Goal: Check status: Check status

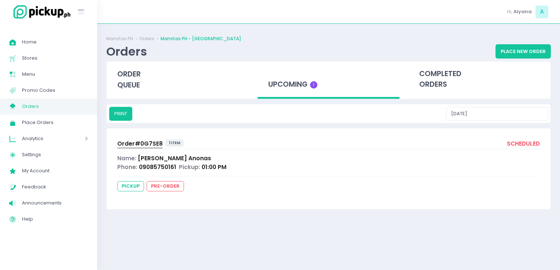
click at [255, 80] on div "upcoming 1" at bounding box center [328, 81] width 151 height 38
click at [276, 84] on div "upcoming 1" at bounding box center [329, 81] width 142 height 38
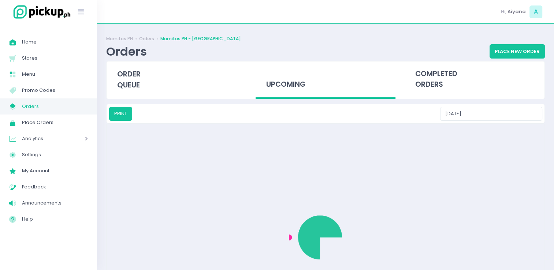
click at [276, 84] on div "upcoming" at bounding box center [326, 81] width 140 height 38
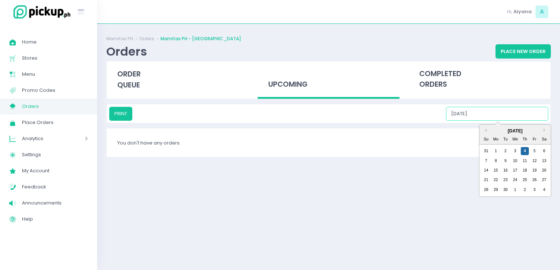
click at [528, 115] on input "[DATE]" at bounding box center [497, 114] width 102 height 14
click at [535, 150] on div "5" at bounding box center [534, 151] width 8 height 8
type input "[DATE]"
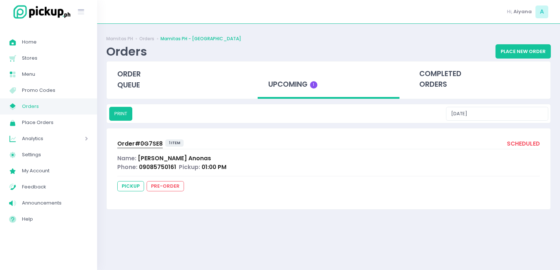
click at [24, 109] on span "Orders" at bounding box center [55, 107] width 66 height 10
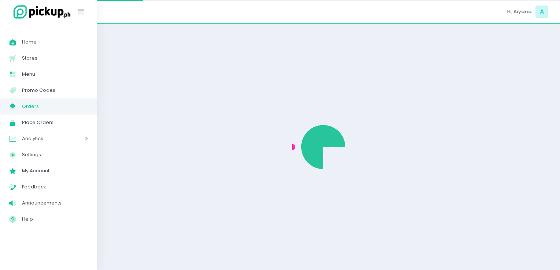
click at [24, 109] on span "Orders" at bounding box center [55, 107] width 66 height 10
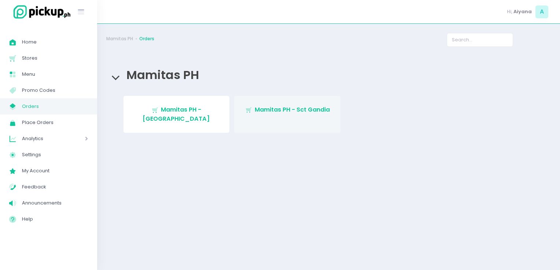
click at [250, 107] on icon "Stockholm-icons / Shopping / Cart1 Created with Sketch." at bounding box center [248, 110] width 7 height 7
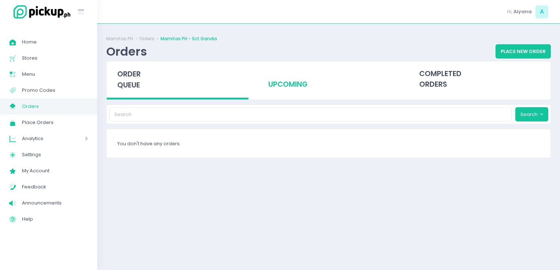
click at [293, 89] on div "upcoming" at bounding box center [329, 80] width 142 height 36
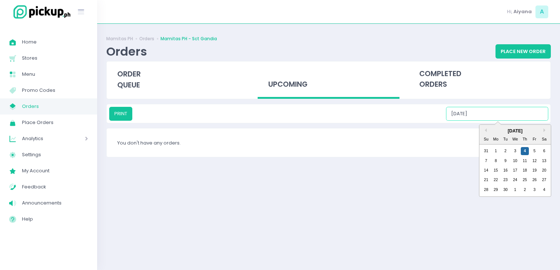
click at [529, 119] on input "[DATE]" at bounding box center [497, 114] width 102 height 14
click at [532, 148] on div "5" at bounding box center [534, 151] width 8 height 8
type input "[DATE]"
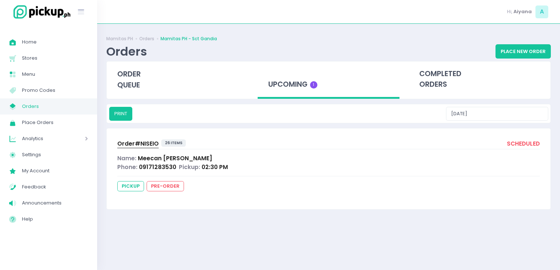
click at [52, 105] on span "Orders" at bounding box center [55, 107] width 66 height 10
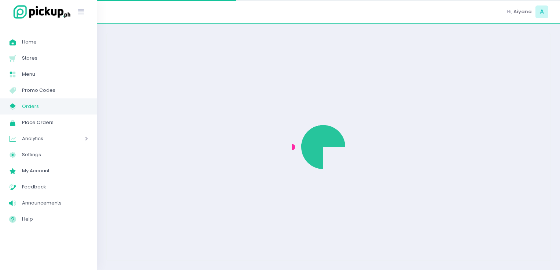
click at [52, 105] on span "Orders" at bounding box center [55, 107] width 66 height 10
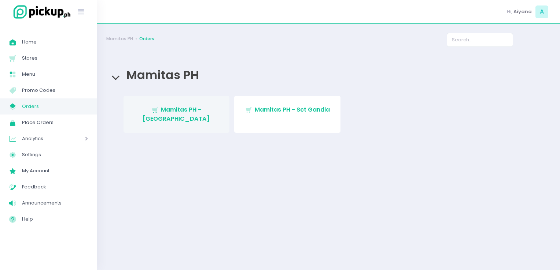
click at [155, 107] on span "Mamitas PH - [GEOGRAPHIC_DATA]" at bounding box center [176, 114] width 67 height 17
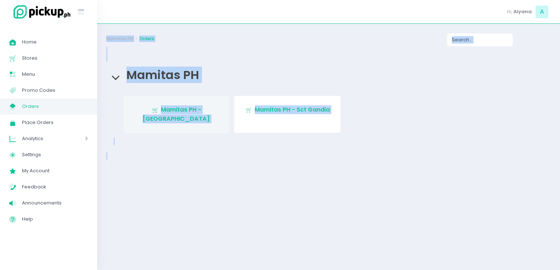
click at [155, 107] on div "Mamitas PH Orders Mamitas PH Stockholm-icons / Shopping / Cart1 Created with Sk…" at bounding box center [328, 147] width 463 height 228
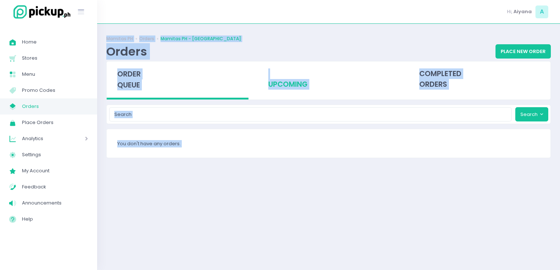
click at [291, 84] on div "upcoming" at bounding box center [329, 80] width 142 height 36
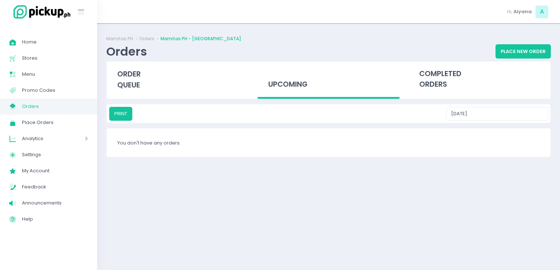
click at [291, 84] on div "upcoming" at bounding box center [329, 81] width 142 height 38
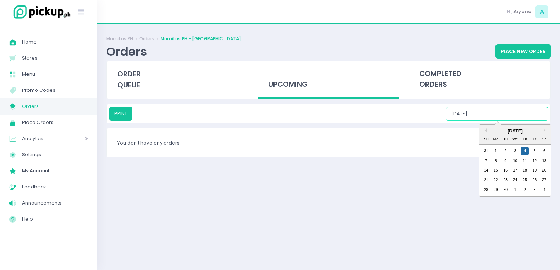
click at [512, 117] on input "[DATE]" at bounding box center [497, 114] width 102 height 14
click at [536, 152] on div "5" at bounding box center [534, 151] width 8 height 8
type input "[DATE]"
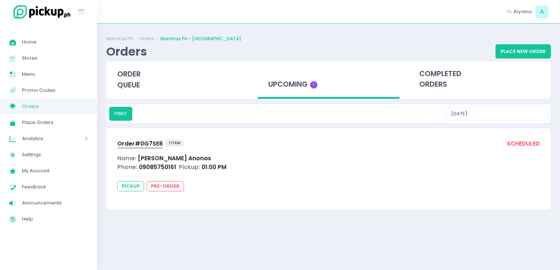
click at [279, 163] on div "Phone: 09085750161 Pickup: 01:00 PM" at bounding box center [328, 167] width 423 height 8
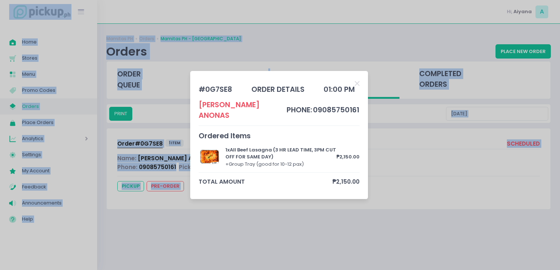
click at [279, 162] on div "# 0G7SE8 order details 01:00 PM [PERSON_NAME] phone: 09085750161 Ordered Items …" at bounding box center [279, 136] width 161 height 112
click at [356, 87] on icon "Close" at bounding box center [357, 83] width 5 height 7
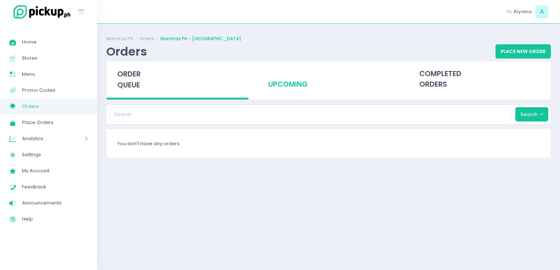
click at [301, 82] on div "upcoming" at bounding box center [329, 80] width 142 height 36
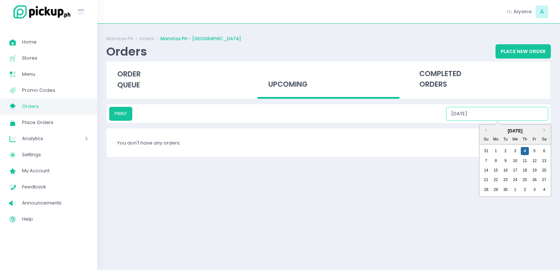
click at [503, 112] on input "[DATE]" at bounding box center [497, 114] width 102 height 14
click at [535, 150] on div "5" at bounding box center [534, 151] width 8 height 8
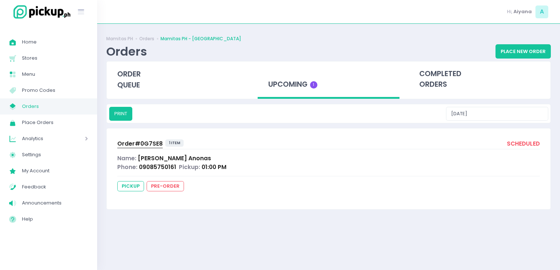
click at [264, 89] on div "upcoming 1" at bounding box center [329, 81] width 142 height 38
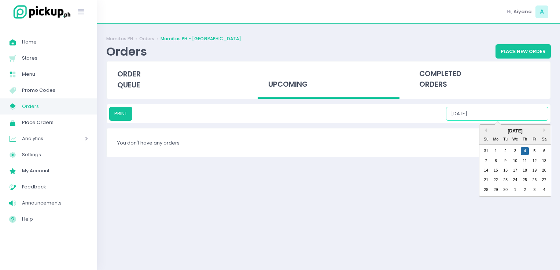
click at [483, 109] on input "[DATE]" at bounding box center [497, 114] width 102 height 14
click at [533, 151] on div "5" at bounding box center [534, 151] width 8 height 8
type input "[DATE]"
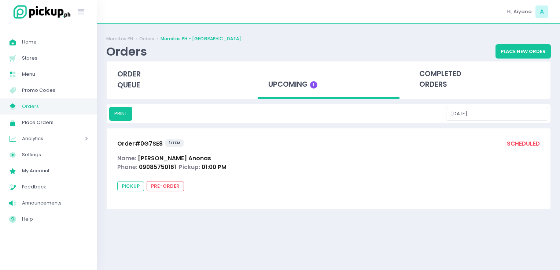
click at [66, 101] on link "My Store Created with Sketch. Orders" at bounding box center [48, 107] width 97 height 16
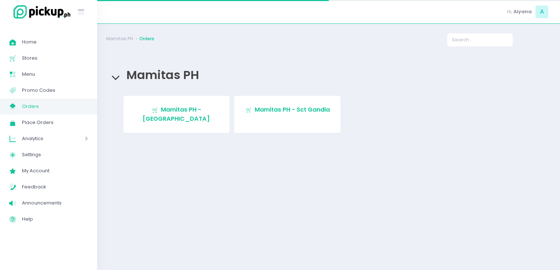
click at [66, 101] on link "My Store Created with Sketch. Orders" at bounding box center [48, 107] width 97 height 16
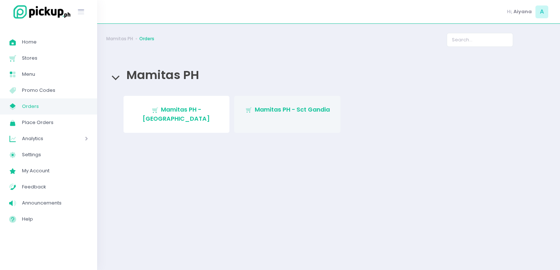
drag, startPoint x: 279, startPoint y: 126, endPoint x: 279, endPoint y: 114, distance: 11.7
click at [279, 114] on div "Stockholm-icons / Shopping / Cart1 Created with Sketch. Mamitas PH - Blue Ridge…" at bounding box center [328, 117] width 439 height 42
click at [279, 114] on span "Mamitas PH - Sct Gandia" at bounding box center [292, 110] width 75 height 8
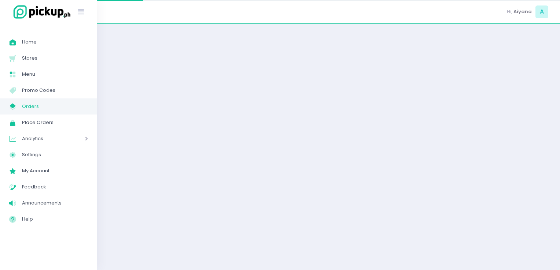
click at [279, 114] on div at bounding box center [328, 147] width 463 height 228
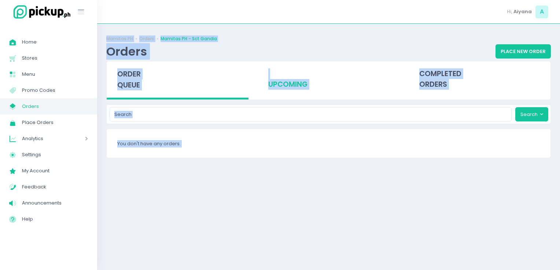
click at [335, 84] on div "upcoming" at bounding box center [329, 80] width 142 height 36
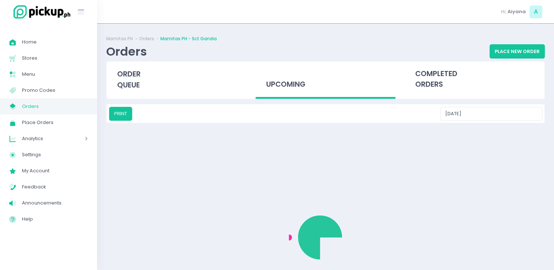
click at [335, 84] on div "upcoming" at bounding box center [326, 81] width 140 height 38
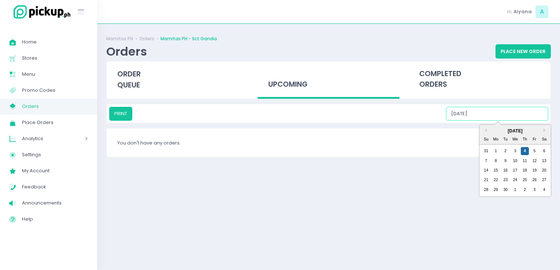
click at [515, 111] on input "[DATE]" at bounding box center [497, 114] width 102 height 14
click at [537, 150] on div "5" at bounding box center [534, 151] width 8 height 8
type input "[DATE]"
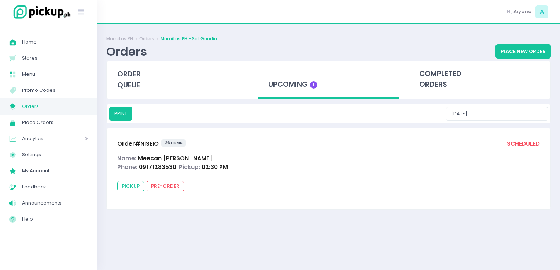
click at [25, 108] on span "Orders" at bounding box center [55, 107] width 66 height 10
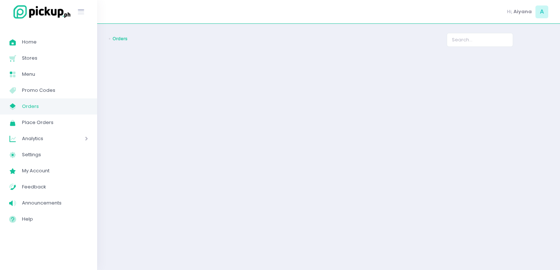
click at [25, 108] on span "Orders" at bounding box center [55, 107] width 66 height 10
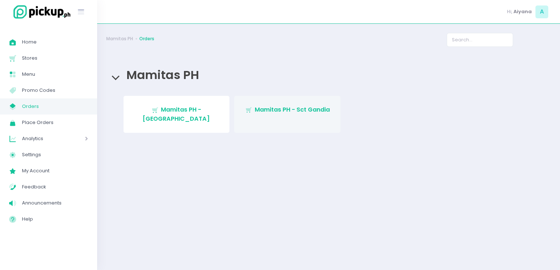
click at [274, 121] on link "Stockholm-icons / Shopping / Cart1 Created with Sketch. Mamitas PH - Sct Gandia" at bounding box center [287, 114] width 106 height 37
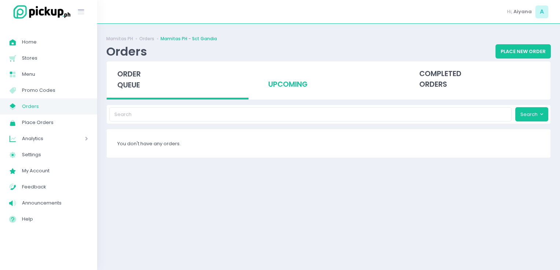
click at [295, 89] on div "upcoming" at bounding box center [329, 80] width 142 height 36
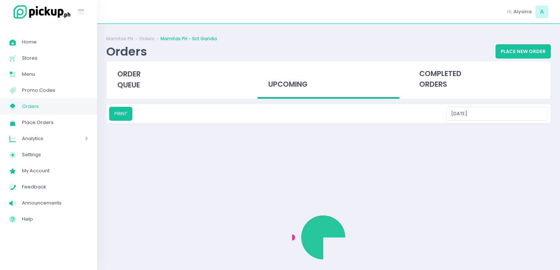
click at [295, 89] on div "upcoming" at bounding box center [329, 81] width 142 height 38
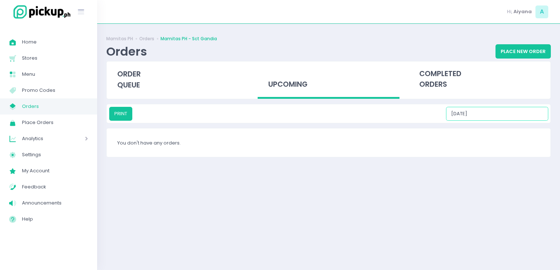
click at [496, 113] on input "[DATE]" at bounding box center [497, 114] width 102 height 14
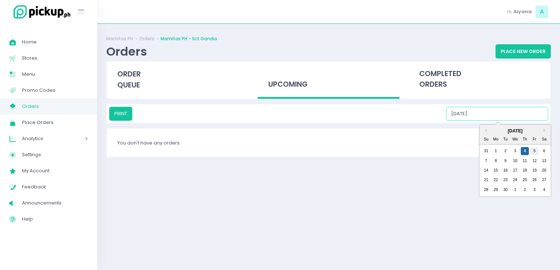
click at [533, 150] on div "5" at bounding box center [534, 151] width 8 height 8
type input "[DATE]"
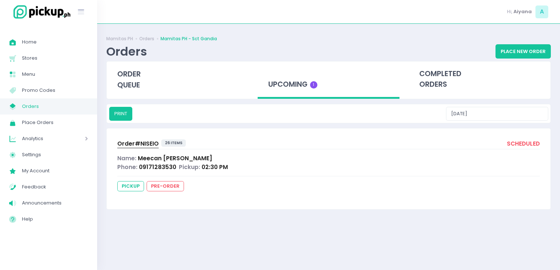
click at [155, 160] on span "Meecan Esguerra" at bounding box center [175, 159] width 74 height 8
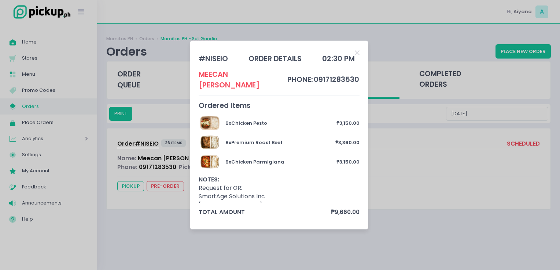
drag, startPoint x: 155, startPoint y: 161, endPoint x: 192, endPoint y: 203, distance: 56.4
click at [192, 203] on div "# NISEIO order details 02:30 PM Meecan Esguerra phone: 09171283530 Ordered Item…" at bounding box center [280, 135] width 560 height 270
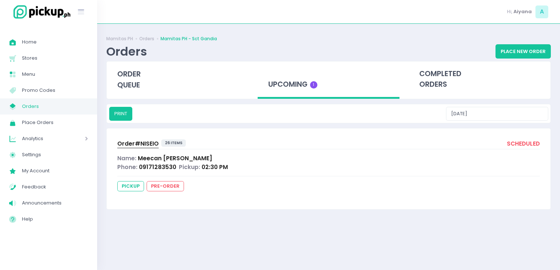
drag, startPoint x: 192, startPoint y: 203, endPoint x: 136, endPoint y: 147, distance: 79.3
click at [136, 147] on span "Order# NISEIO" at bounding box center [137, 144] width 41 height 8
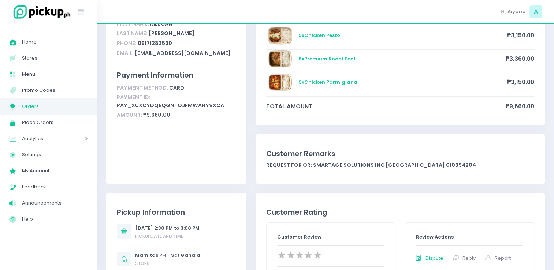
scroll to position [88, 0]
